Goal: Task Accomplishment & Management: Manage account settings

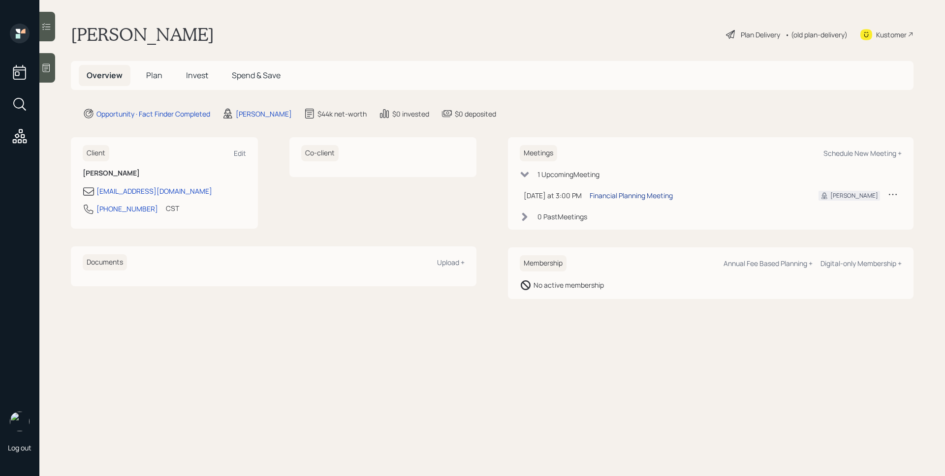
click at [643, 197] on div "Financial Planning Meeting" at bounding box center [630, 195] width 83 height 10
click at [57, 72] on main "Lawrence Cameron Plan Delivery • (old plan-delivery) Kustomer Overview Plan Inv…" at bounding box center [491, 238] width 905 height 476
click at [49, 62] on div at bounding box center [47, 68] width 16 height 30
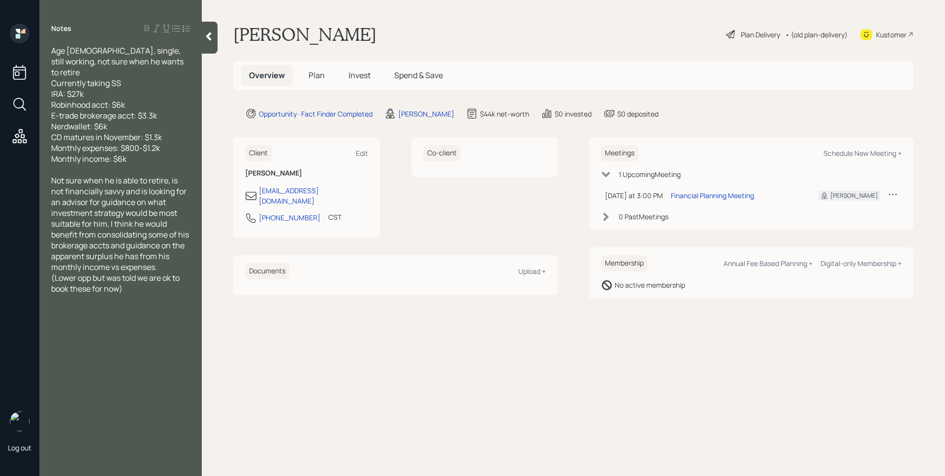
click at [311, 71] on span "Plan" at bounding box center [316, 75] width 16 height 11
